Goal: Information Seeking & Learning: Learn about a topic

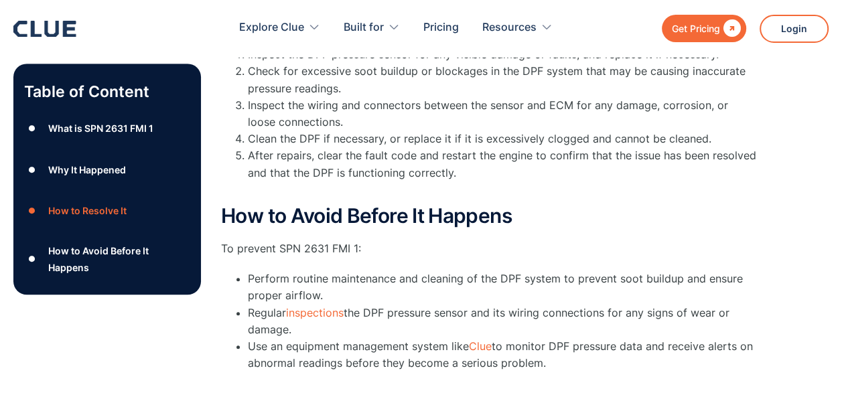
scroll to position [670, 0]
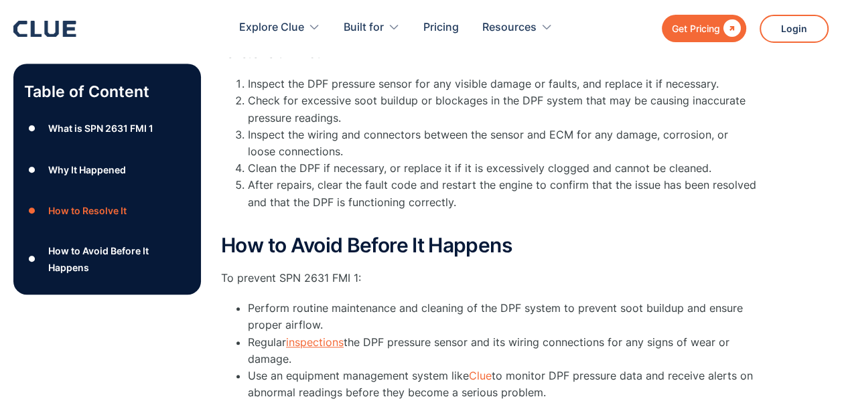
click at [322, 347] on link "inspections" at bounding box center [315, 342] width 58 height 13
